Goal: Complete application form: Complete application form

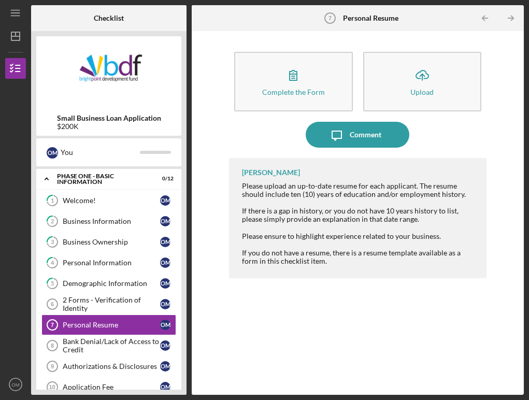
scroll to position [68, 0]
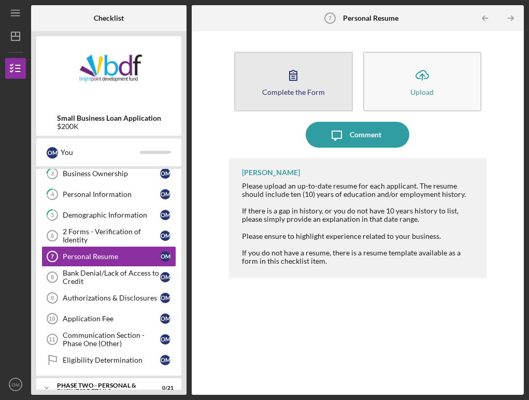
click at [305, 99] on button "Complete the Form Form" at bounding box center [293, 82] width 118 height 60
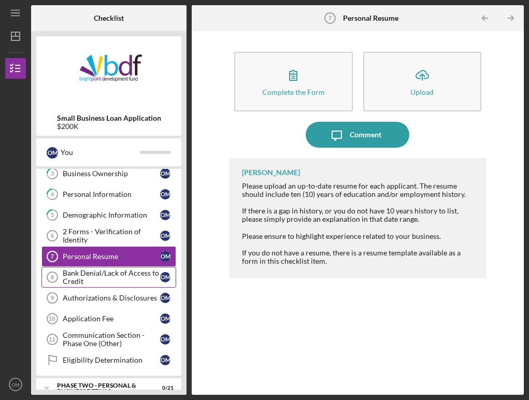
click at [97, 281] on div "Bank Denial/Lack of Access to Credit" at bounding box center [111, 277] width 97 height 17
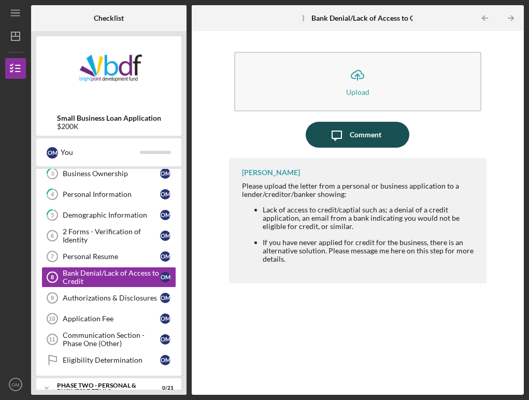
click at [359, 133] on div "Comment" at bounding box center [366, 135] width 32 height 26
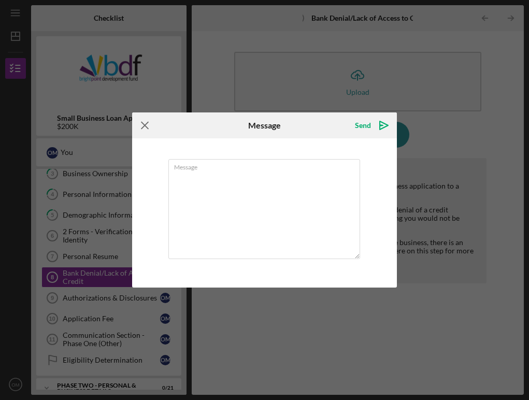
click at [149, 125] on icon "Icon/Menu Close" at bounding box center [145, 126] width 26 height 26
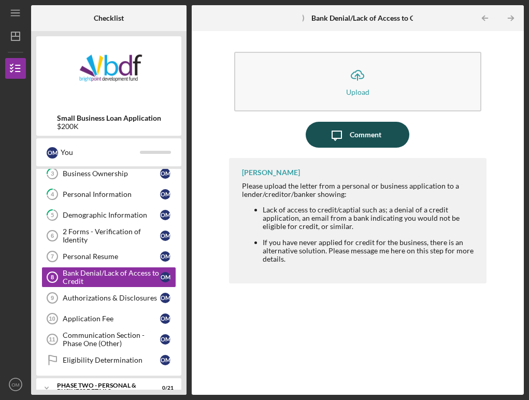
click at [339, 135] on icon "Icon/Message" at bounding box center [337, 135] width 26 height 26
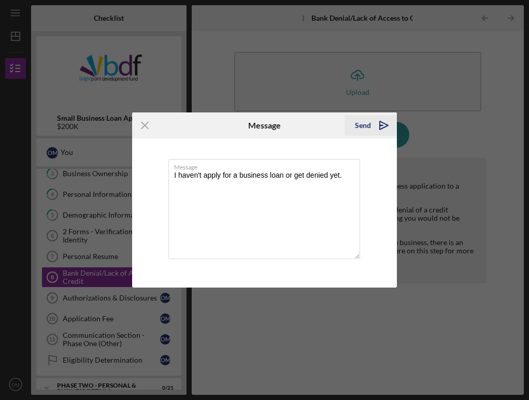
type textarea "I haven't apply for a business loan or get denied yet."
click at [386, 128] on icon "Icon/icon-invite-send" at bounding box center [384, 126] width 26 height 26
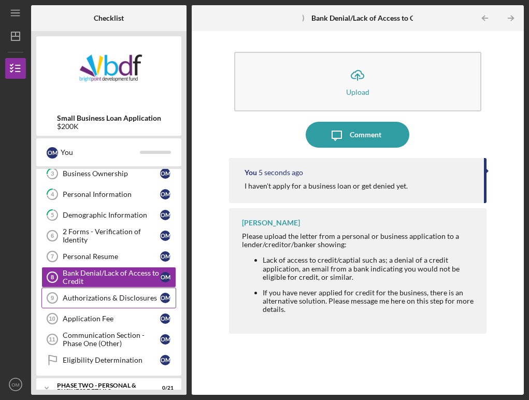
click at [116, 299] on div "Authorizations & Disclosures" at bounding box center [111, 298] width 97 height 8
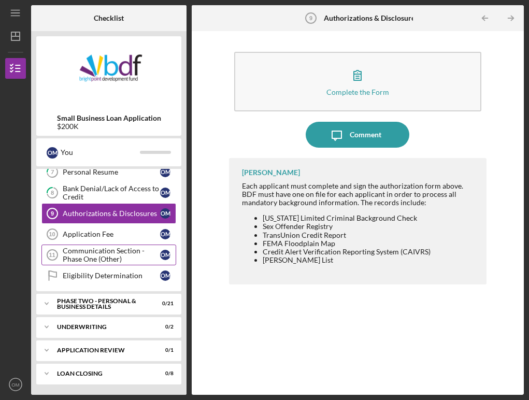
scroll to position [153, 0]
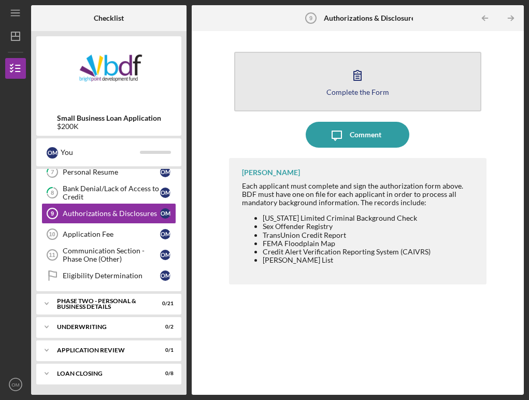
click at [365, 77] on icon "button" at bounding box center [358, 75] width 26 height 26
click at [317, 79] on button "Complete the Form Form" at bounding box center [357, 82] width 247 height 60
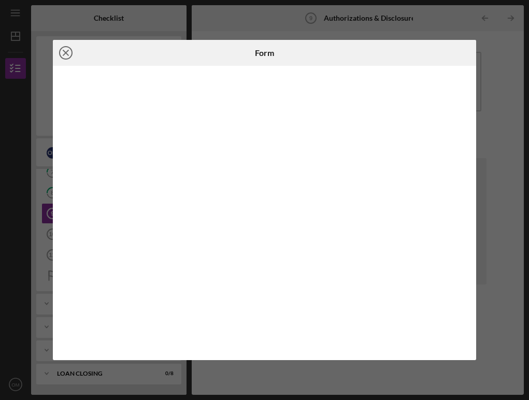
click at [67, 54] on line at bounding box center [65, 52] width 5 height 5
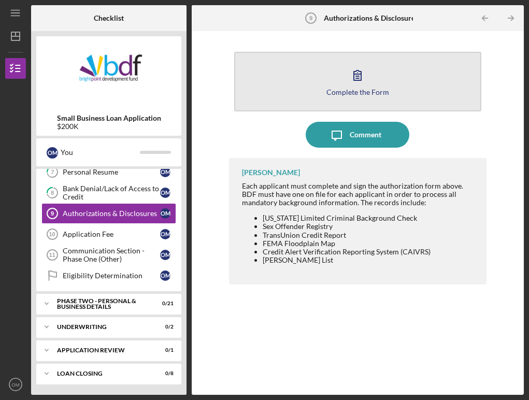
click at [375, 102] on button "Complete the Form Form" at bounding box center [357, 82] width 247 height 60
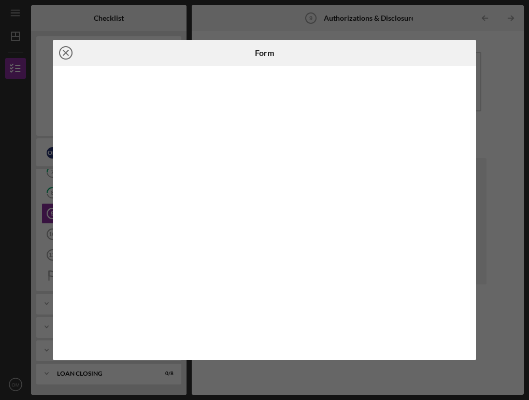
click at [63, 58] on icon "Icon/Close" at bounding box center [66, 53] width 26 height 26
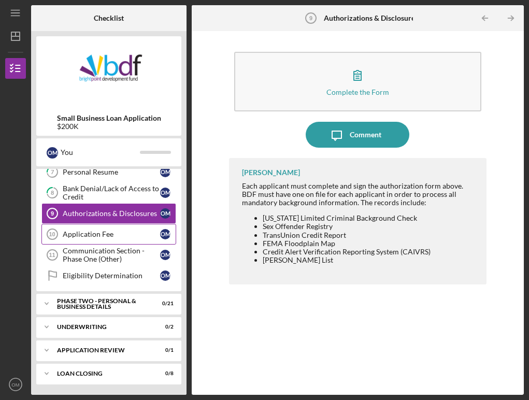
click at [89, 240] on link "Application Fee 10 Application Fee O M" at bounding box center [108, 234] width 135 height 21
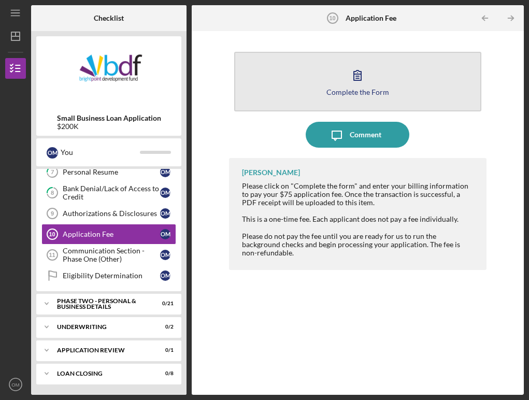
click at [382, 100] on button "Complete the Form Form" at bounding box center [357, 82] width 247 height 60
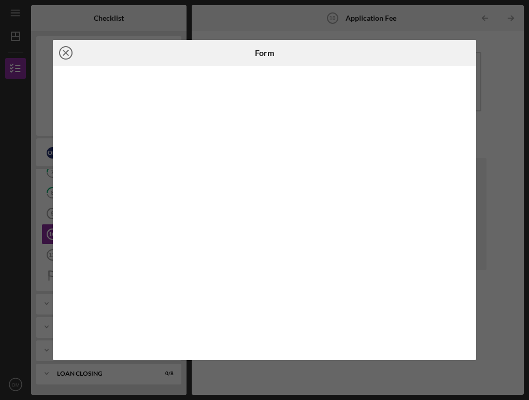
click at [67, 48] on icon "Icon/Close" at bounding box center [66, 53] width 26 height 26
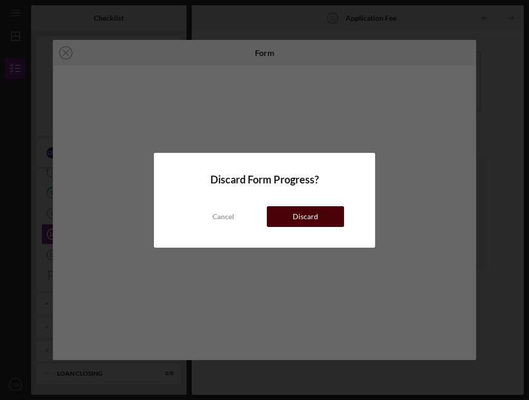
click at [292, 213] on button "Discard" at bounding box center [305, 216] width 77 height 21
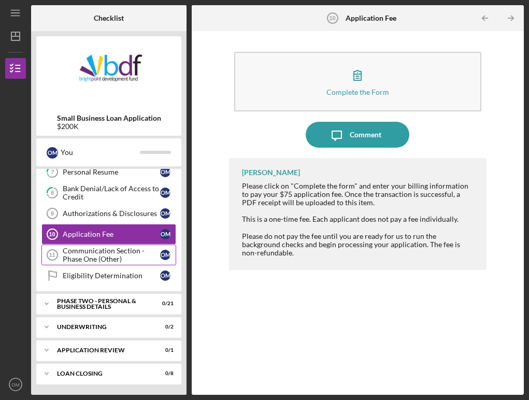
click at [130, 258] on div "Communication Section - Phase One (Other)" at bounding box center [111, 255] width 97 height 17
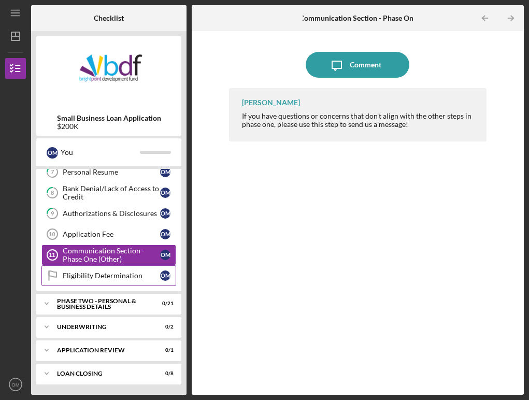
click at [99, 276] on div "Eligibility Determination" at bounding box center [111, 276] width 97 height 8
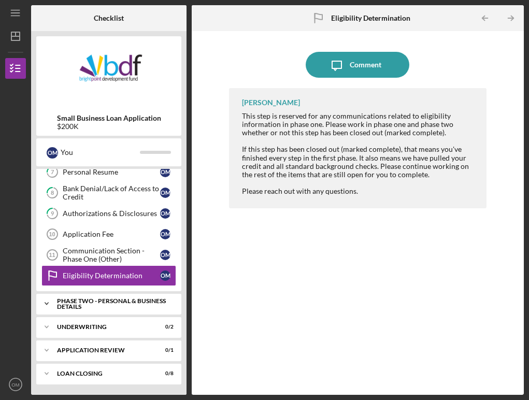
click at [95, 302] on div "PHASE TWO - PERSONAL & BUSINESS DETAILS" at bounding box center [112, 304] width 111 height 12
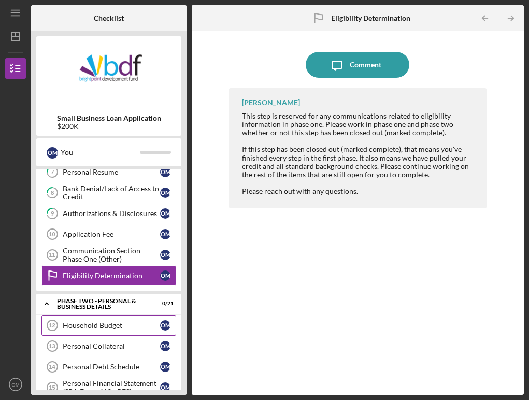
click at [94, 330] on link "Household Budget 12 Household Budget O M" at bounding box center [108, 325] width 135 height 21
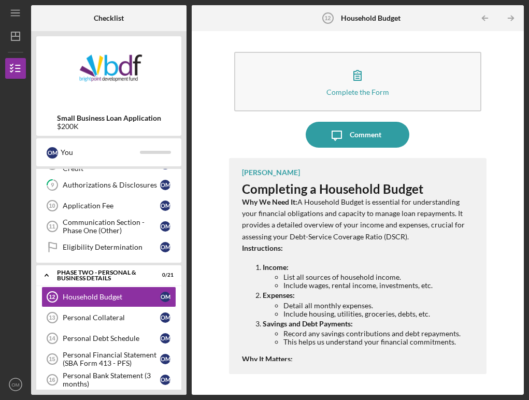
scroll to position [196, 0]
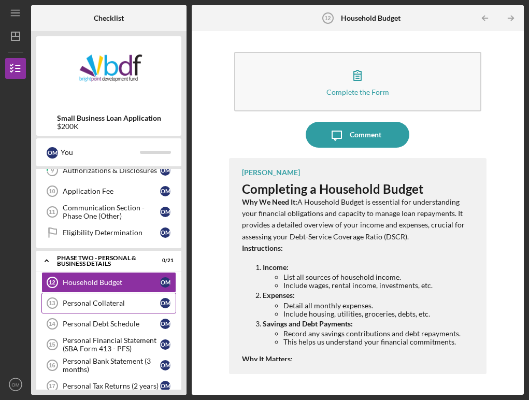
click at [128, 306] on div "Personal Collateral" at bounding box center [111, 303] width 97 height 8
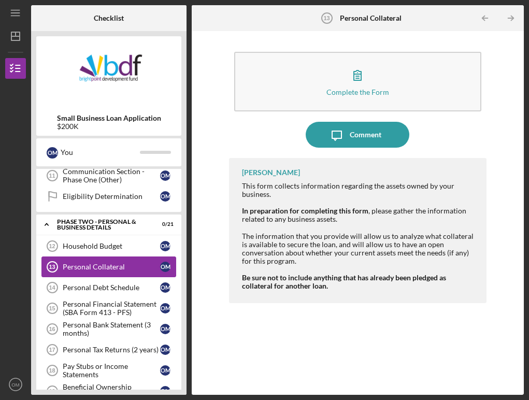
scroll to position [233, 0]
click at [107, 290] on div "Personal Debt Schedule" at bounding box center [111, 287] width 97 height 8
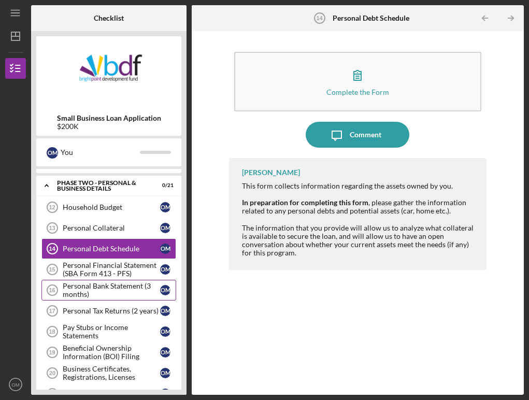
scroll to position [279, 0]
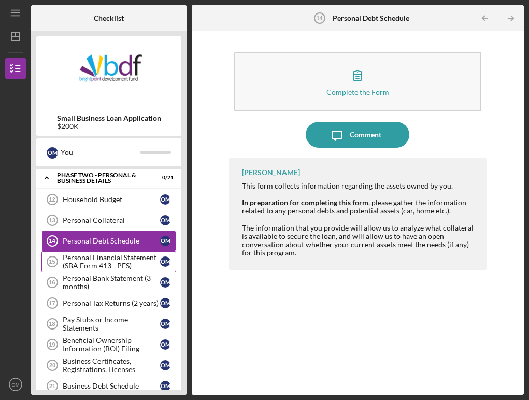
click at [103, 268] on div "Personal Financial Statement (SBA Form 413 - PFS)" at bounding box center [111, 262] width 97 height 17
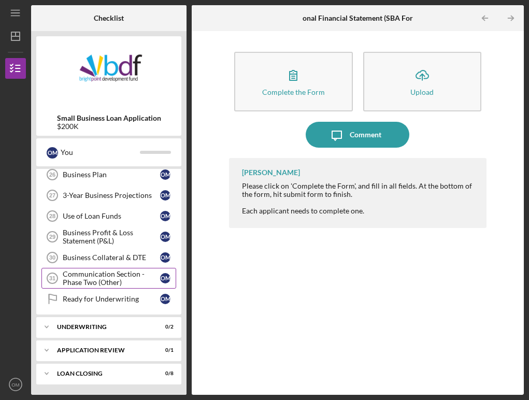
scroll to position [594, 0]
